Goal: Register for event/course

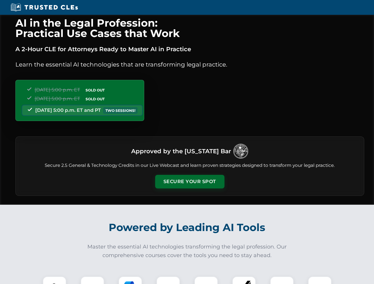
click at [190, 182] on button "Secure Your Spot" at bounding box center [189, 182] width 69 height 14
click at [55, 281] on img at bounding box center [54, 288] width 17 height 17
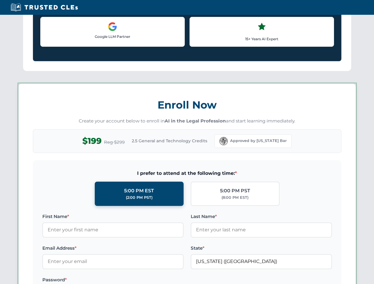
click at [130, 281] on label "Password *" at bounding box center [112, 280] width 141 height 7
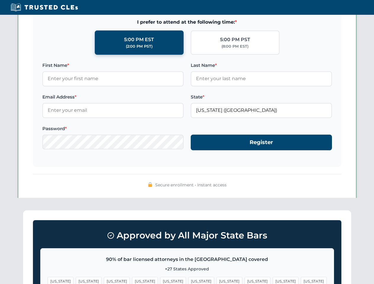
click at [273, 281] on span "[US_STATE]" at bounding box center [286, 281] width 26 height 9
